Goal: Book appointment/travel/reservation

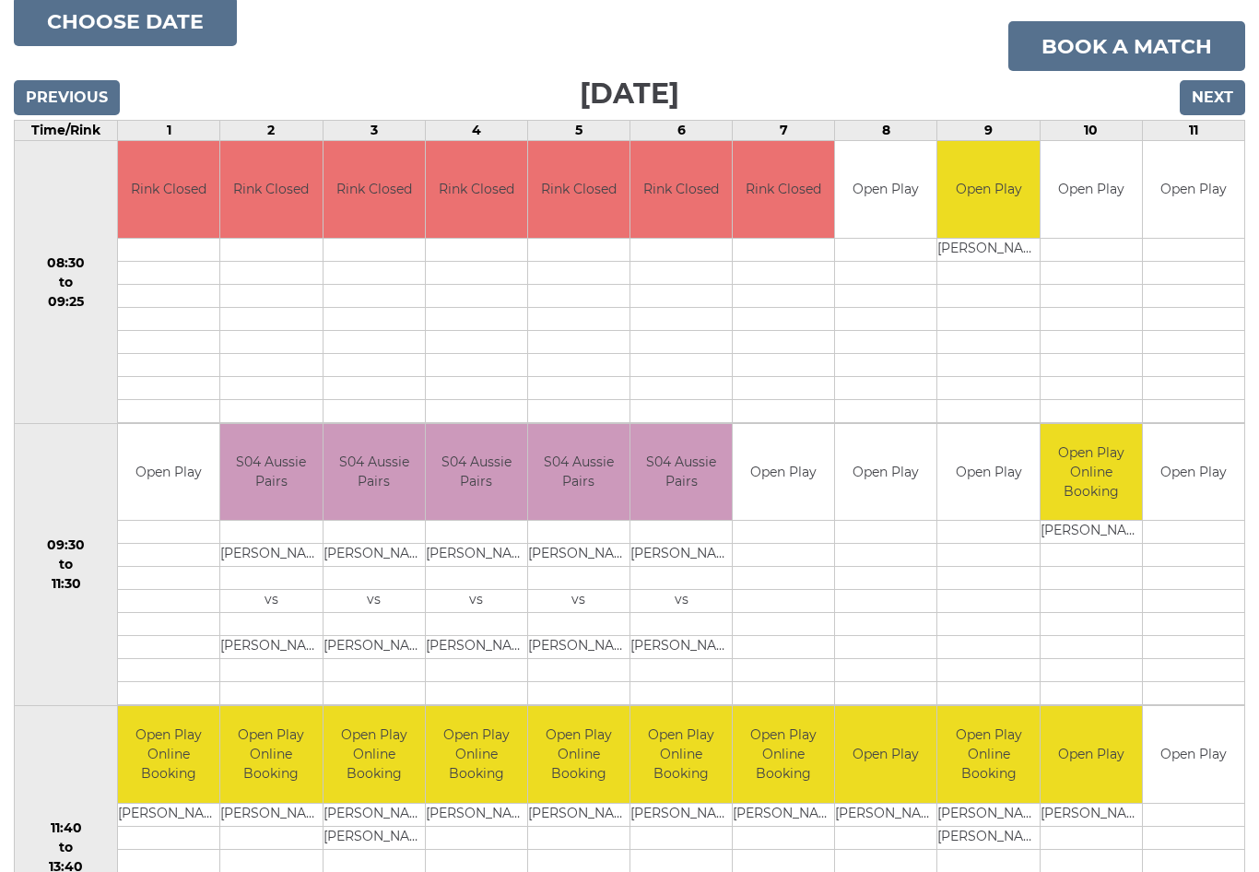
scroll to position [241, 0]
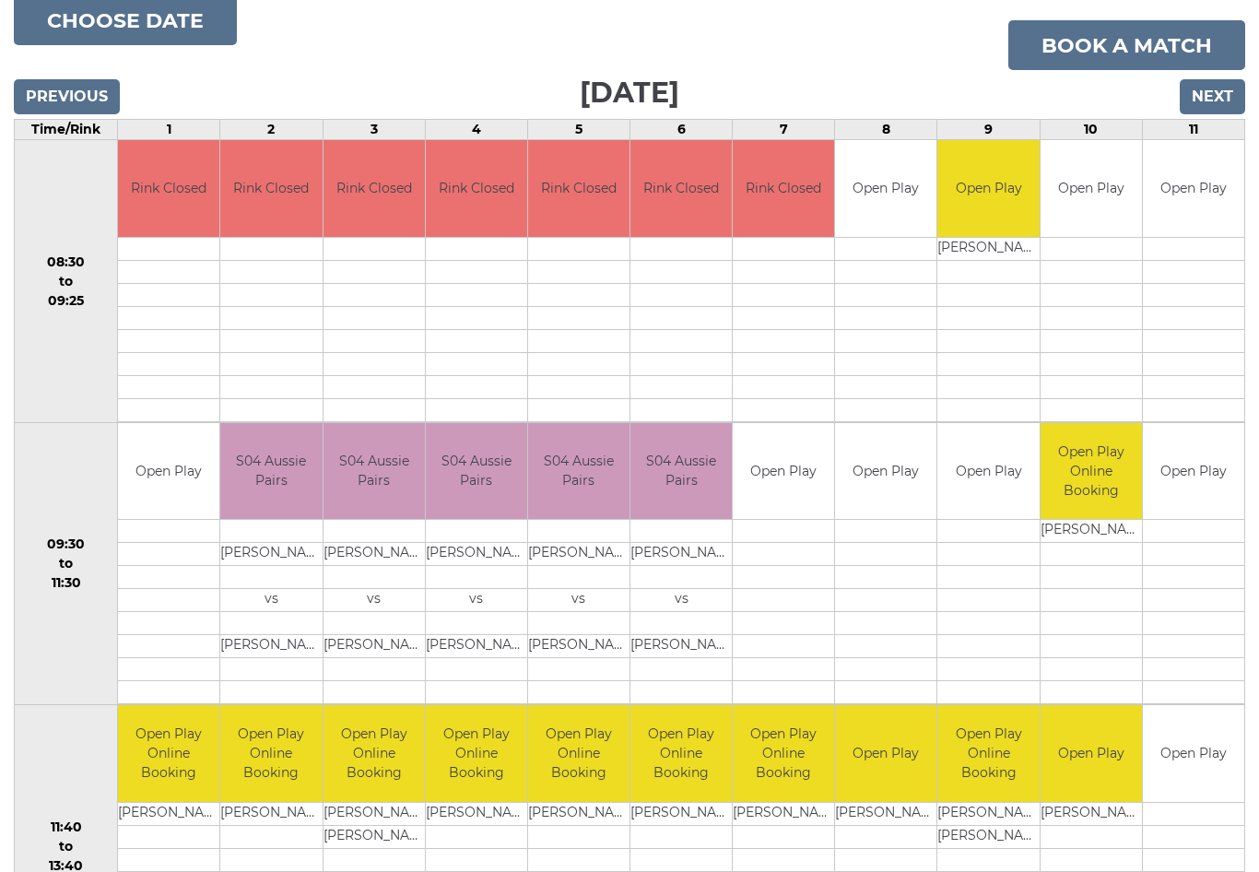
click at [1210, 95] on input "Next" at bounding box center [1212, 97] width 65 height 35
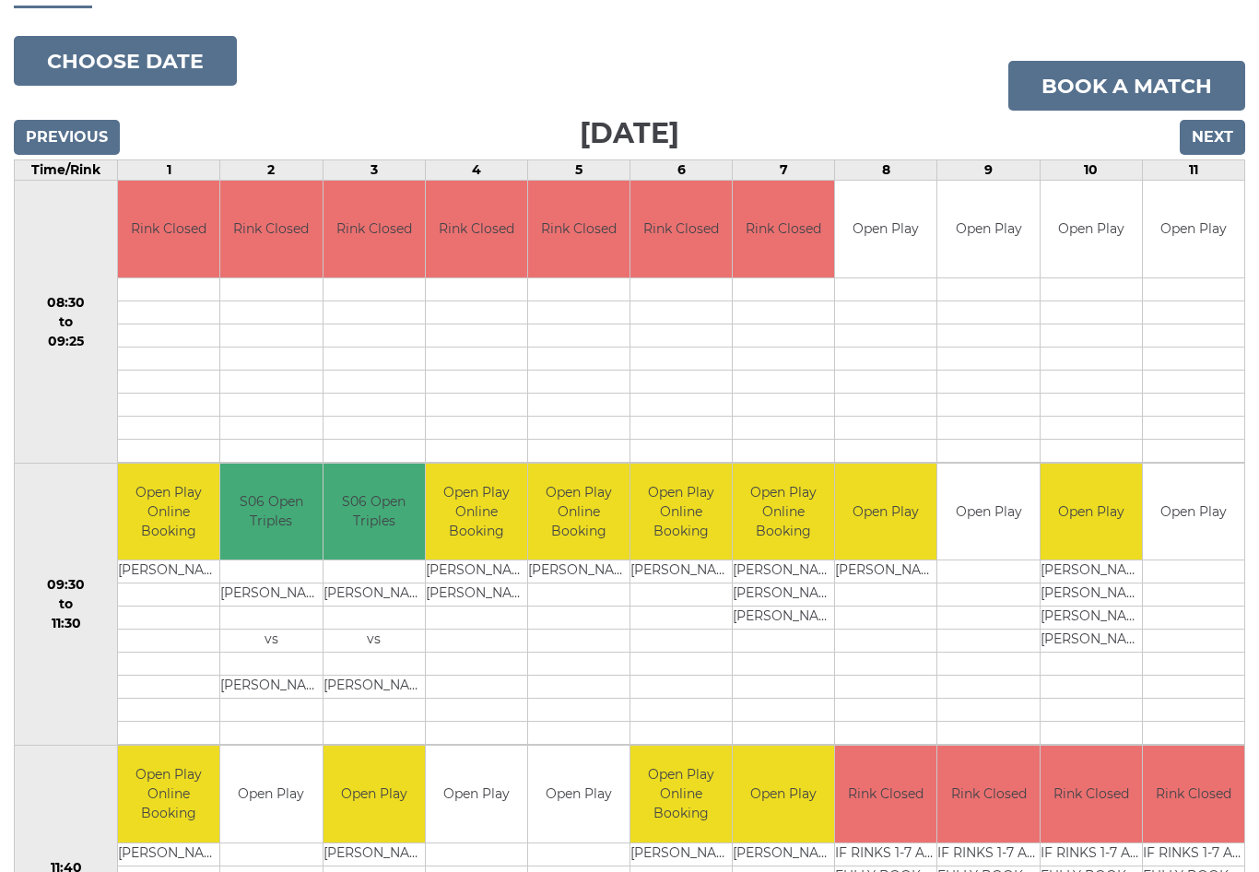
scroll to position [208, 0]
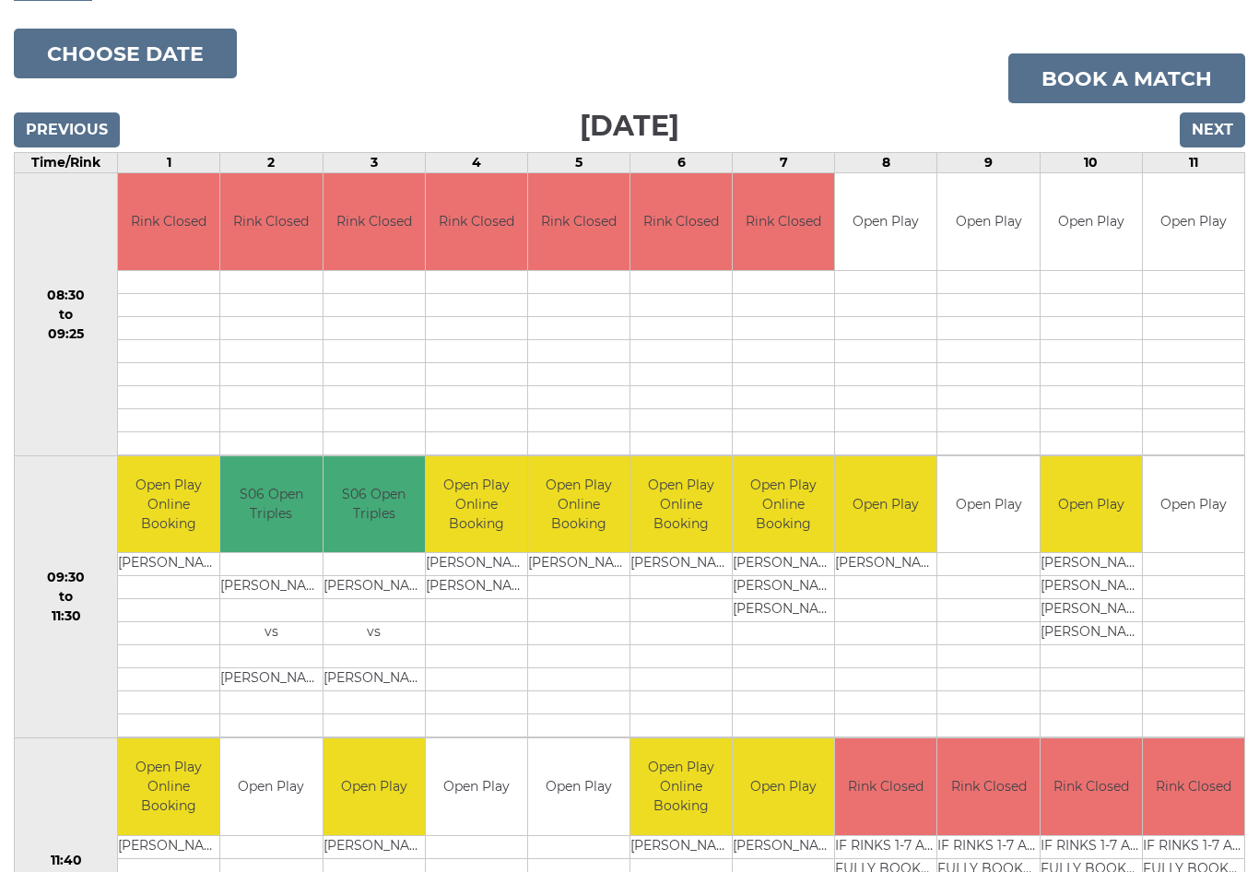
click at [1219, 132] on input "Next" at bounding box center [1212, 130] width 65 height 35
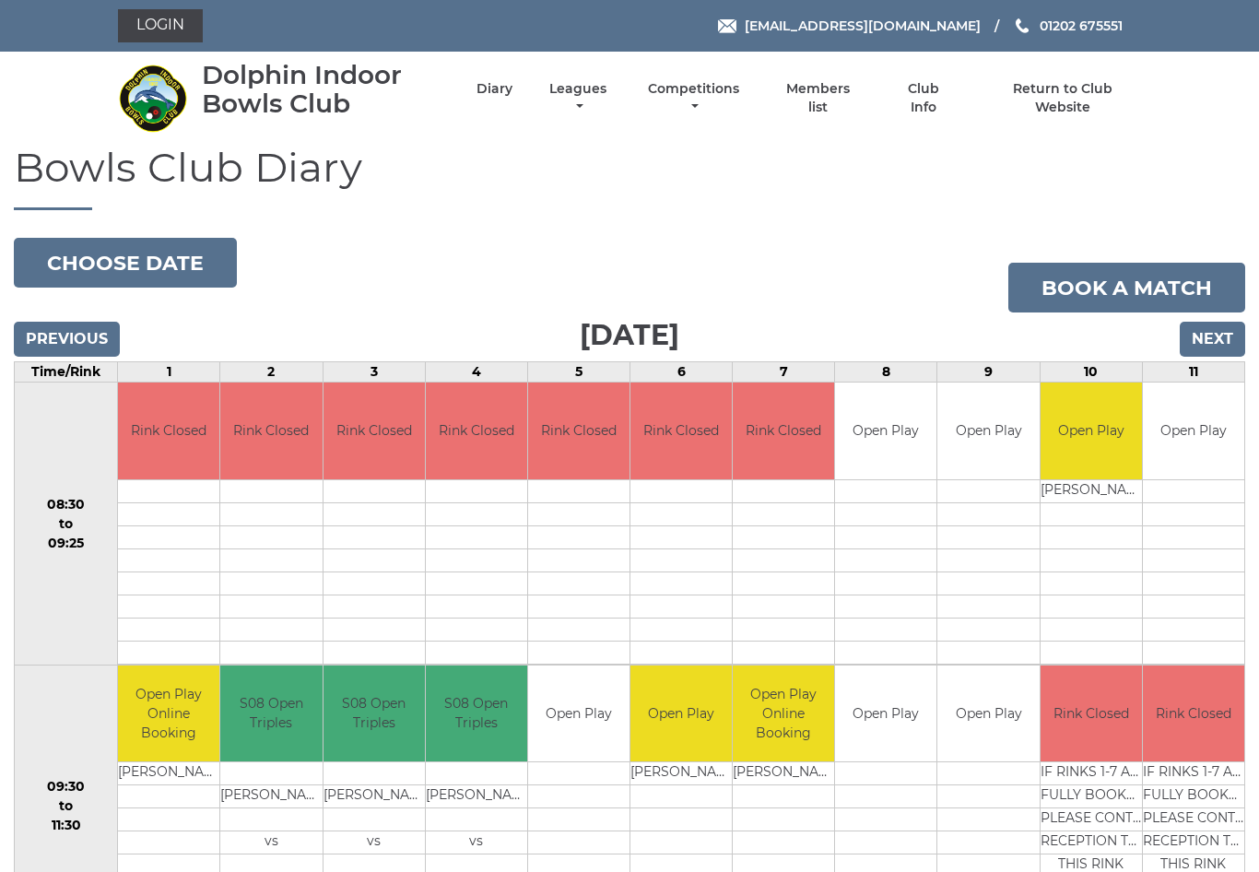
click at [80, 327] on input "Previous" at bounding box center [67, 339] width 106 height 35
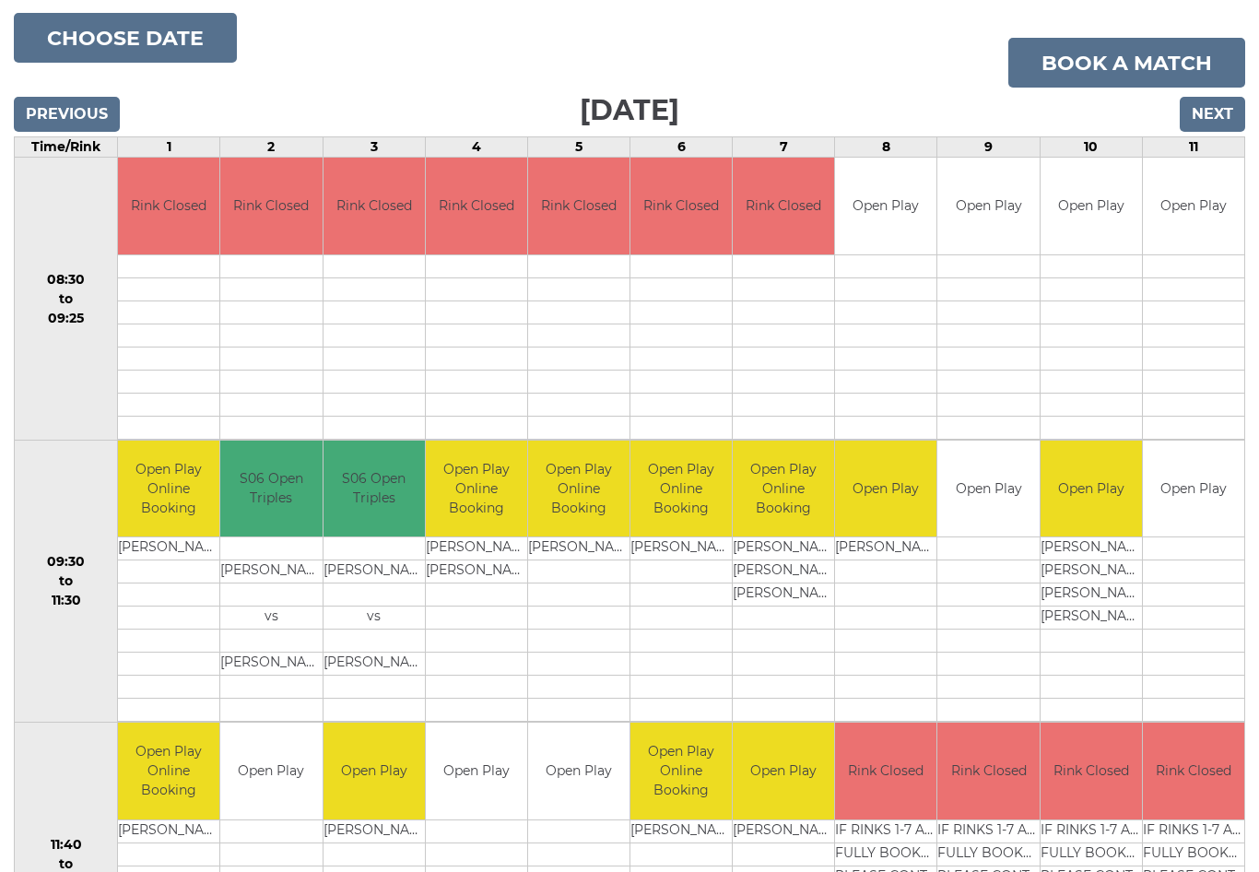
scroll to position [223, 0]
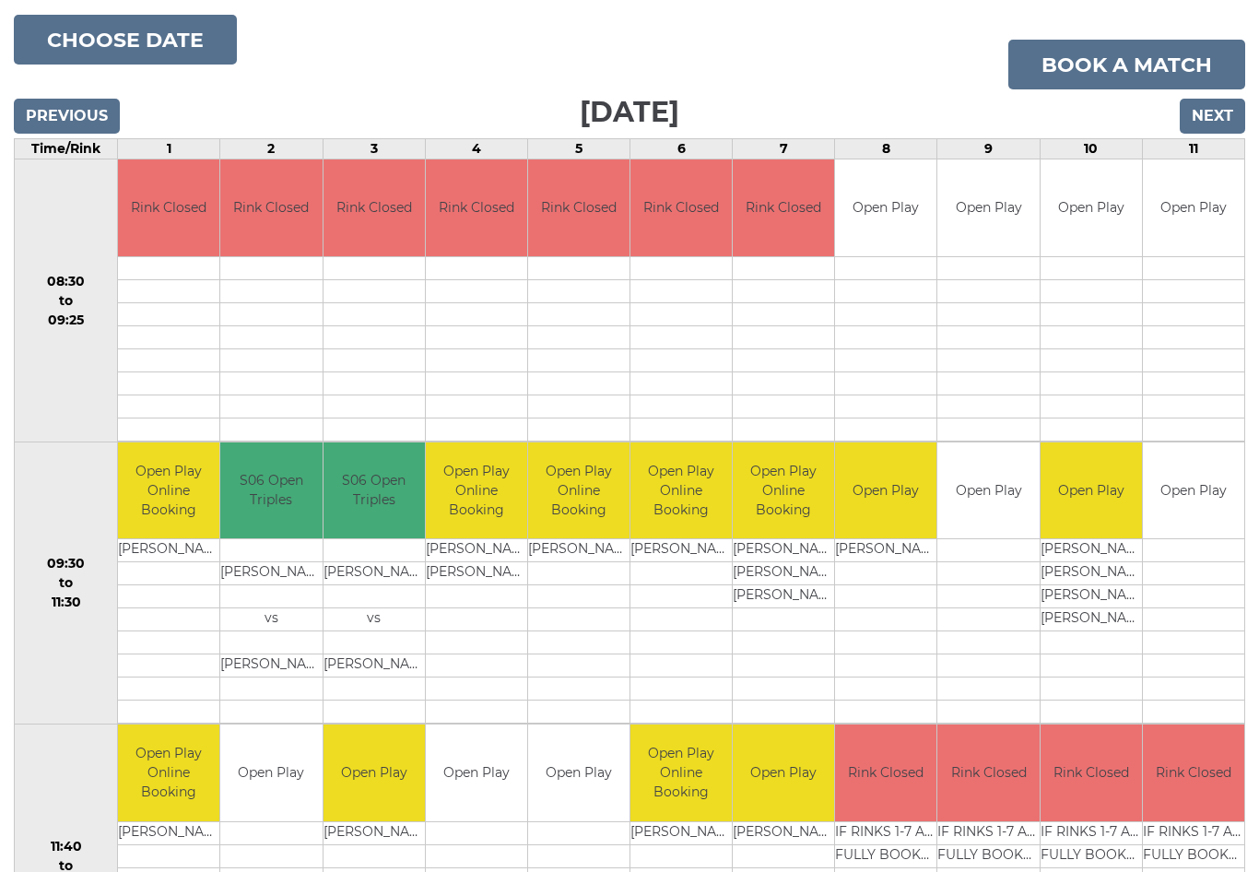
click at [1213, 108] on input "Next" at bounding box center [1212, 116] width 65 height 35
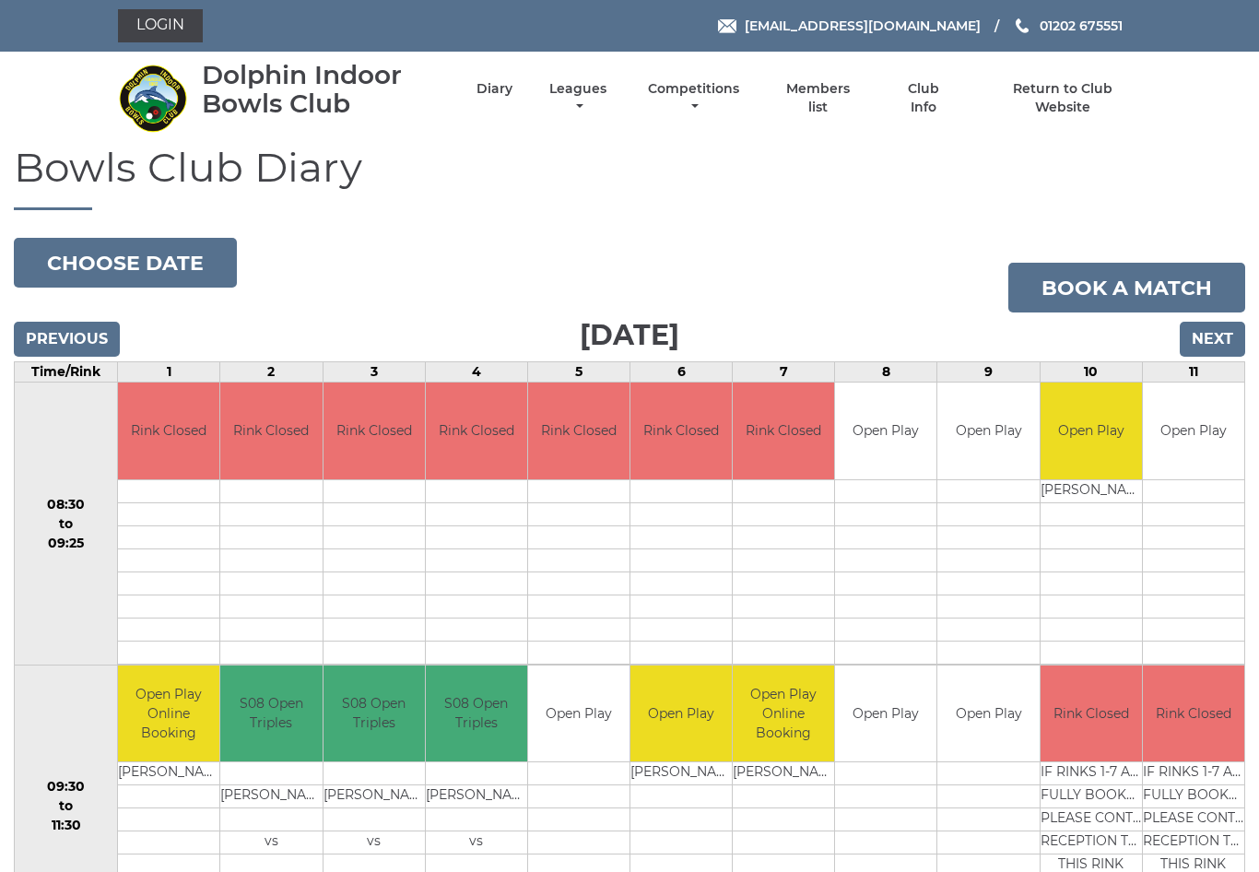
click at [1211, 337] on input "Next" at bounding box center [1212, 339] width 65 height 35
